Goal: Task Accomplishment & Management: Use online tool/utility

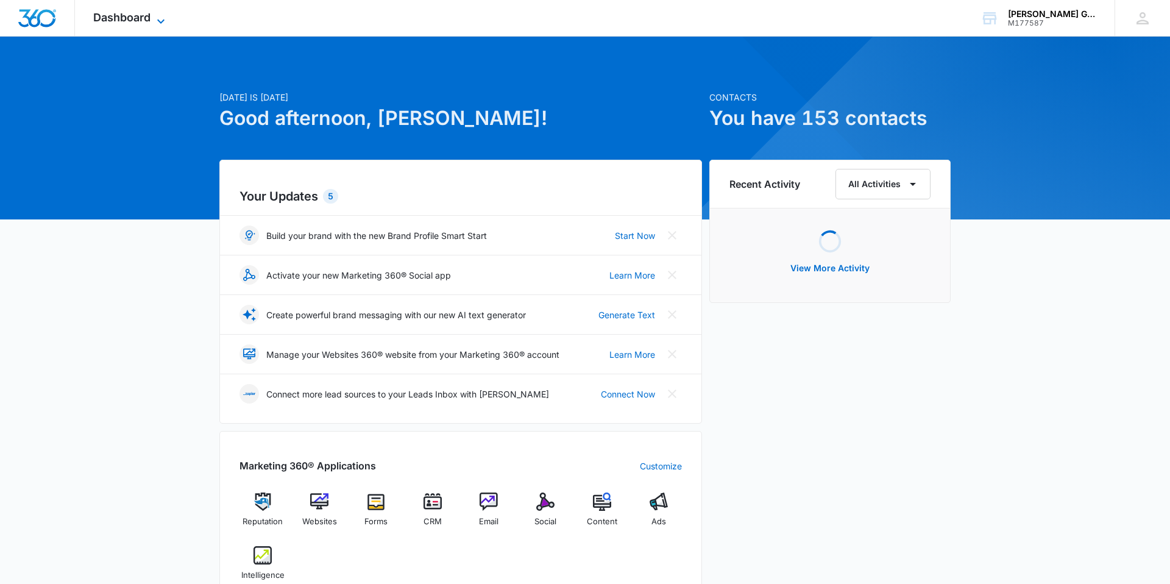
click at [122, 17] on span "Dashboard" at bounding box center [121, 17] width 57 height 13
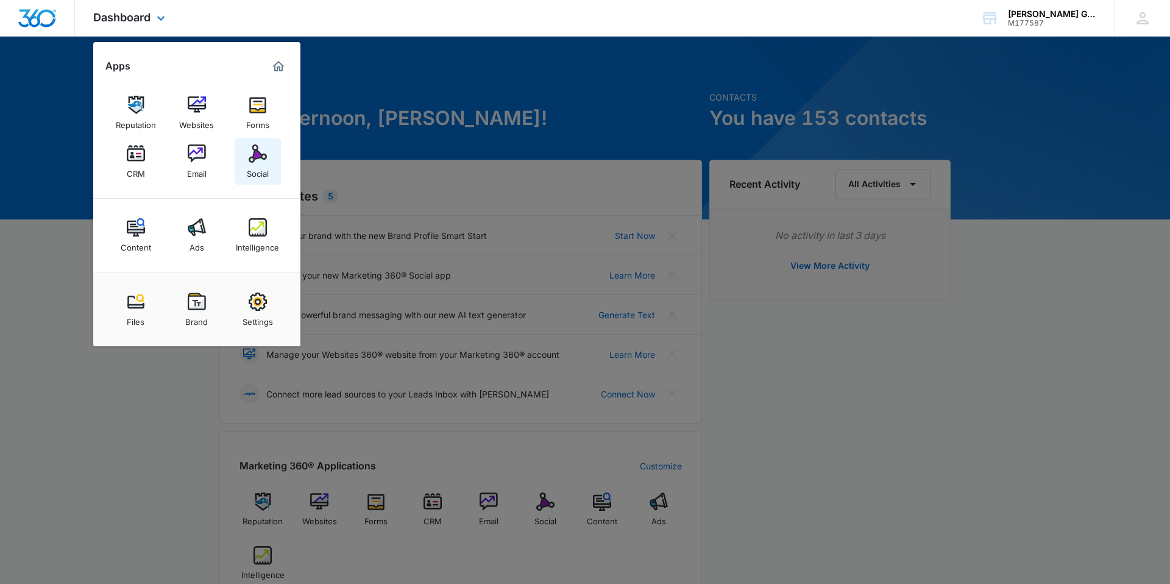
click at [255, 180] on link "Social" at bounding box center [258, 161] width 46 height 46
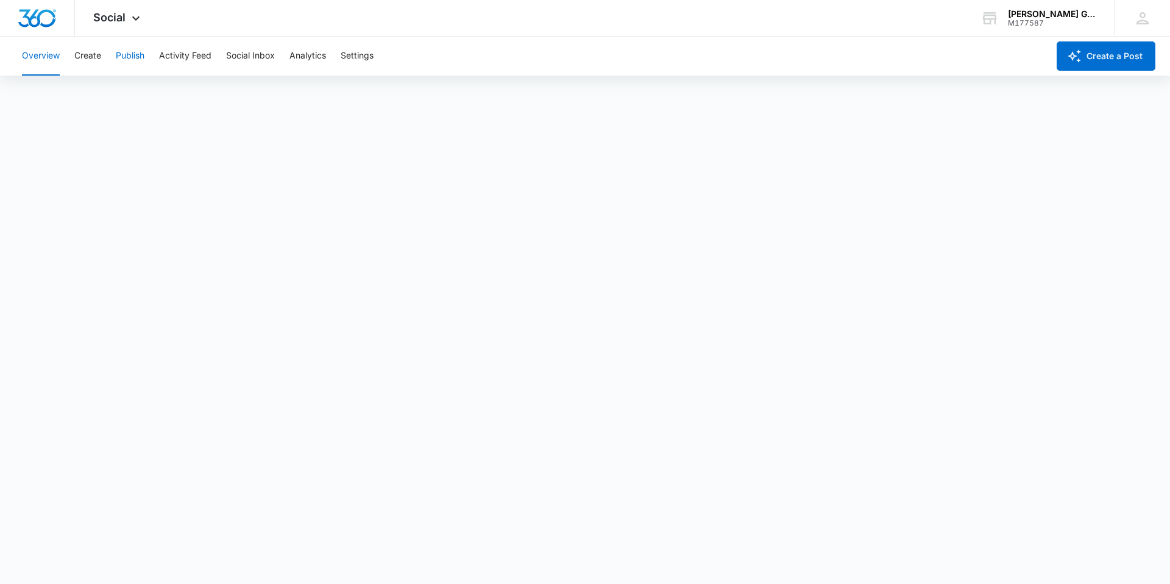
click at [132, 62] on button "Publish" at bounding box center [130, 56] width 29 height 39
